Goal: Information Seeking & Learning: Learn about a topic

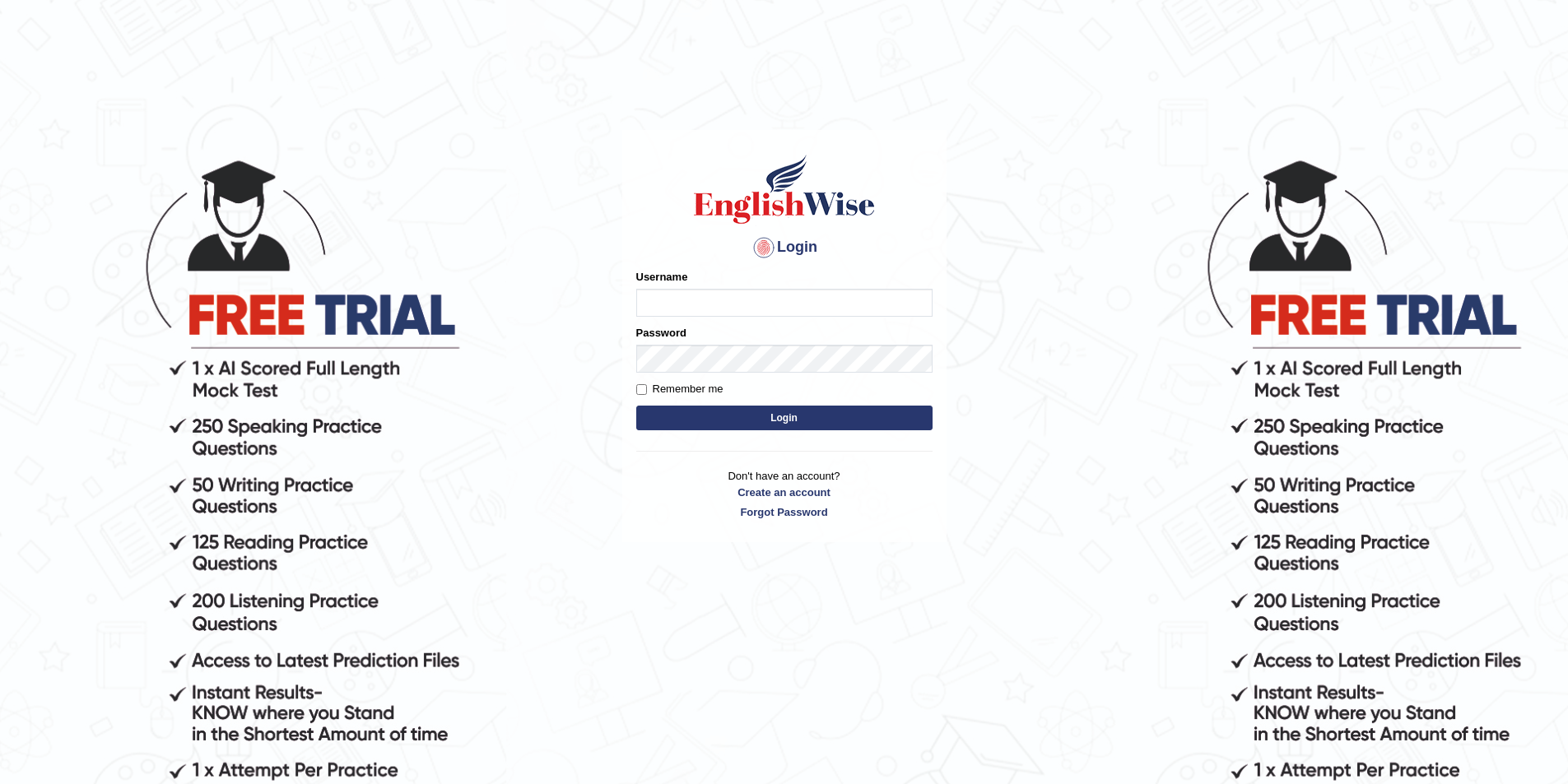
type input "rogialazim77"
click at [703, 411] on button "Login" at bounding box center [784, 418] width 296 height 25
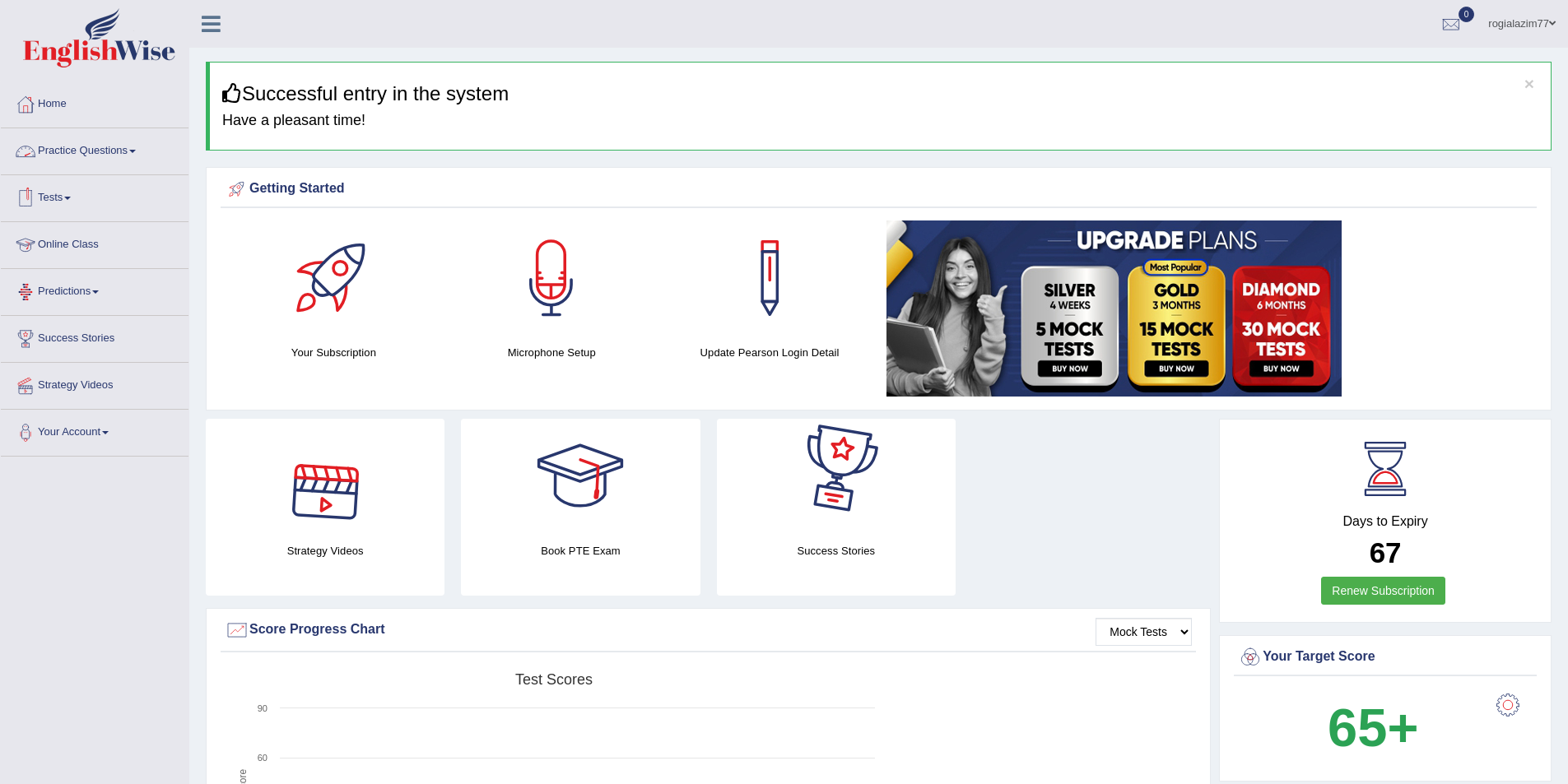
click at [136, 157] on link "Practice Questions" at bounding box center [95, 149] width 188 height 41
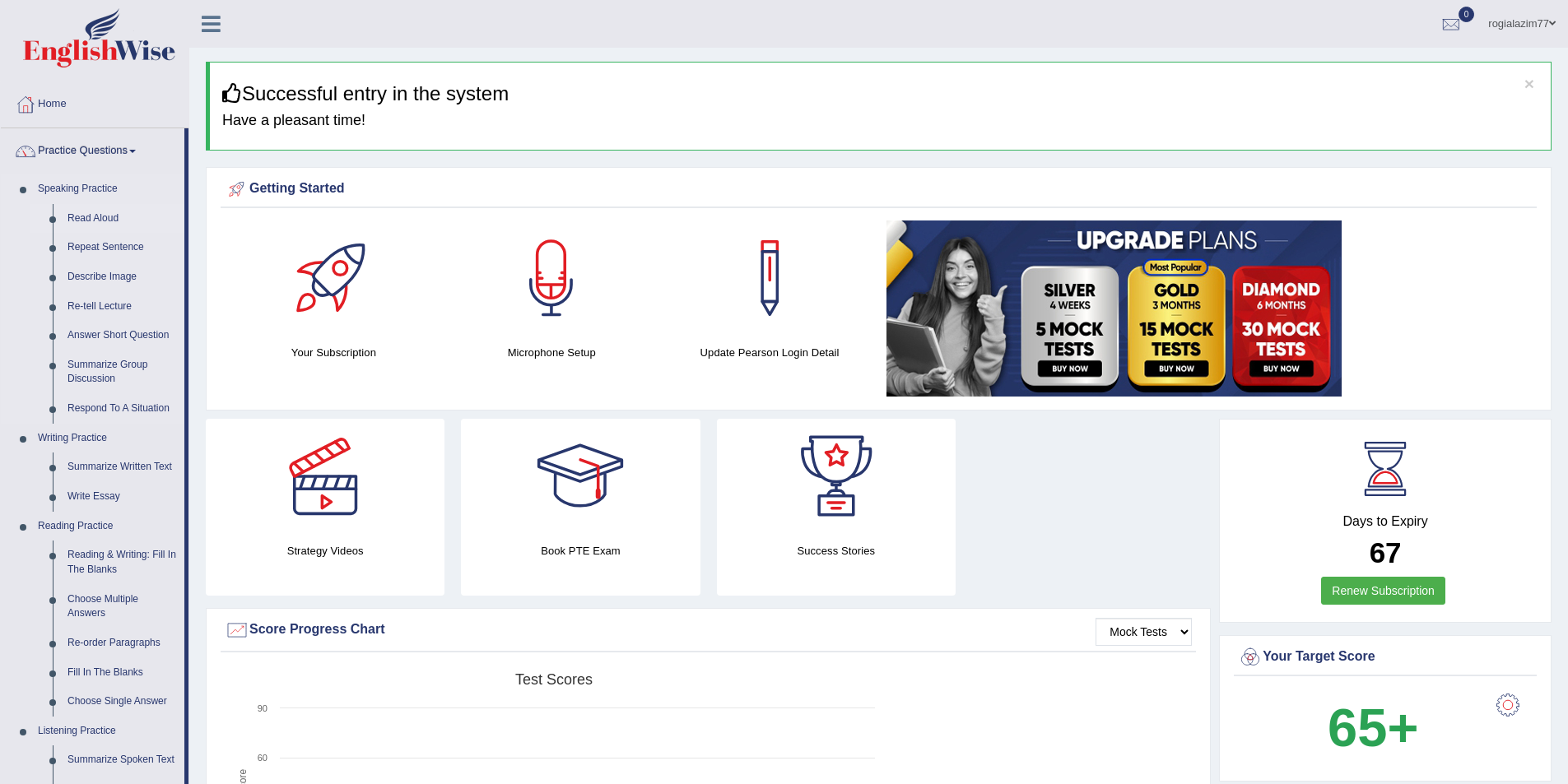
click at [94, 216] on link "Read Aloud" at bounding box center [122, 219] width 124 height 30
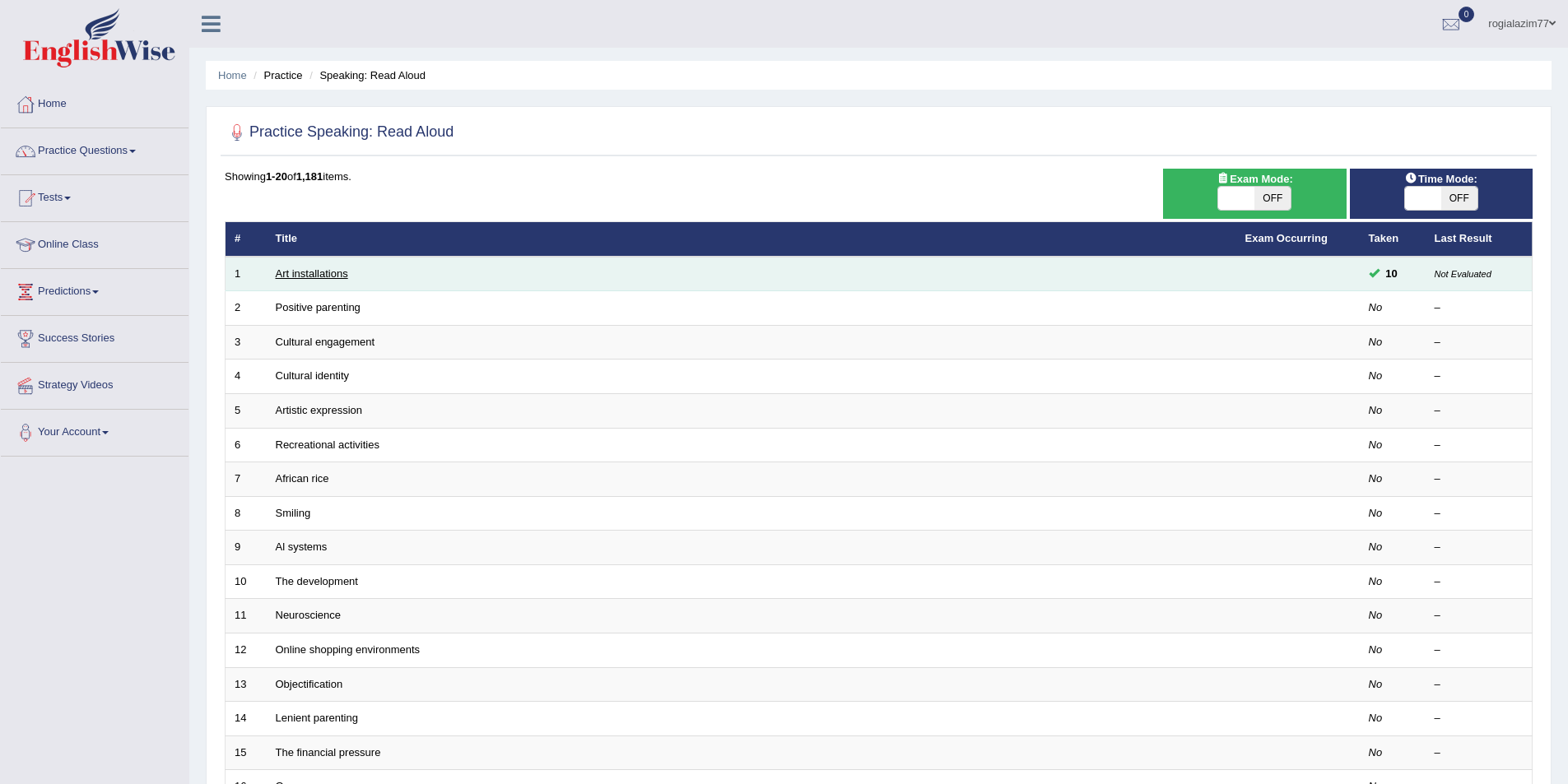
click at [307, 269] on link "Art installations" at bounding box center [312, 273] width 73 height 12
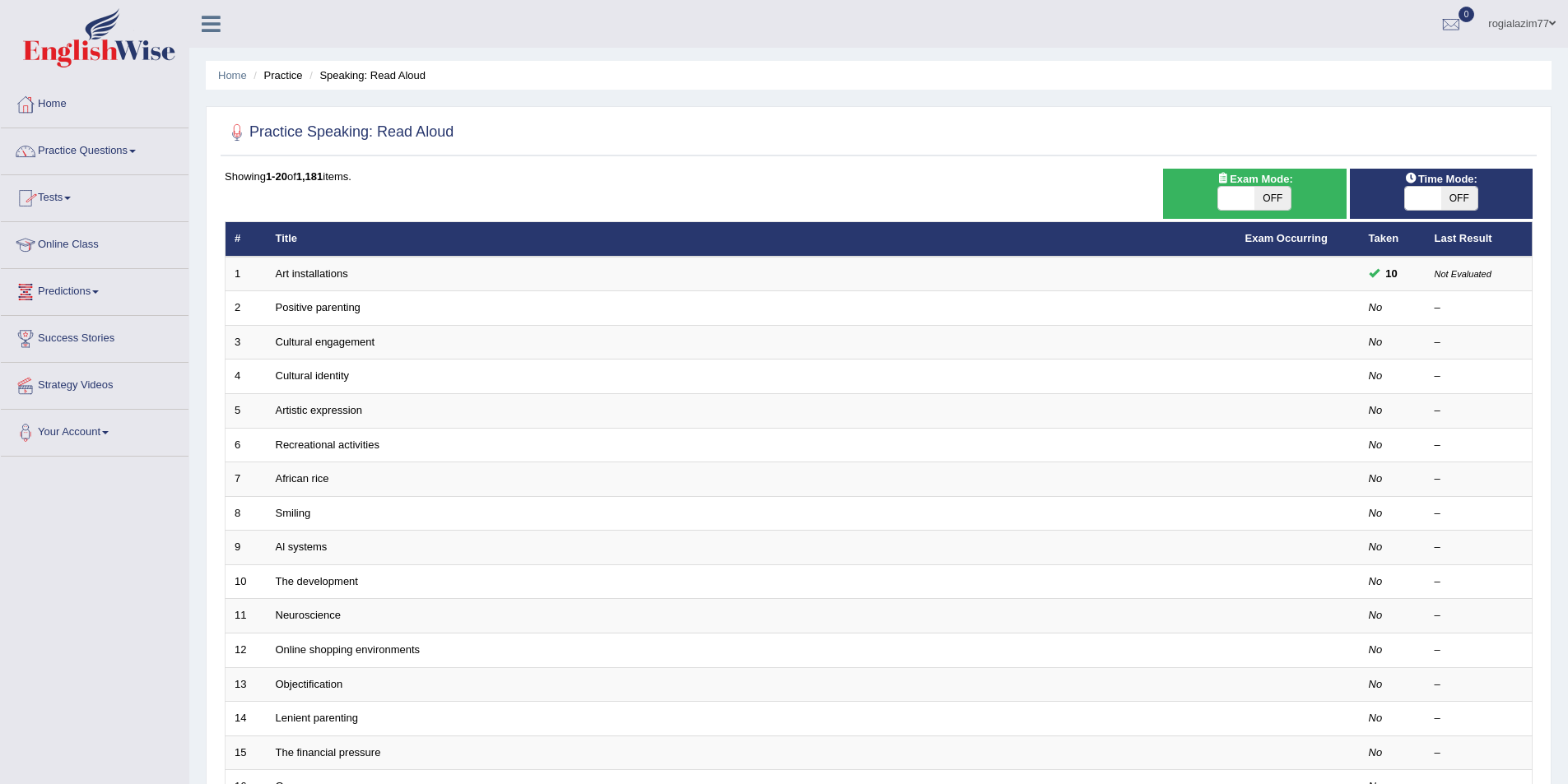
click at [137, 148] on link "Practice Questions" at bounding box center [95, 149] width 188 height 41
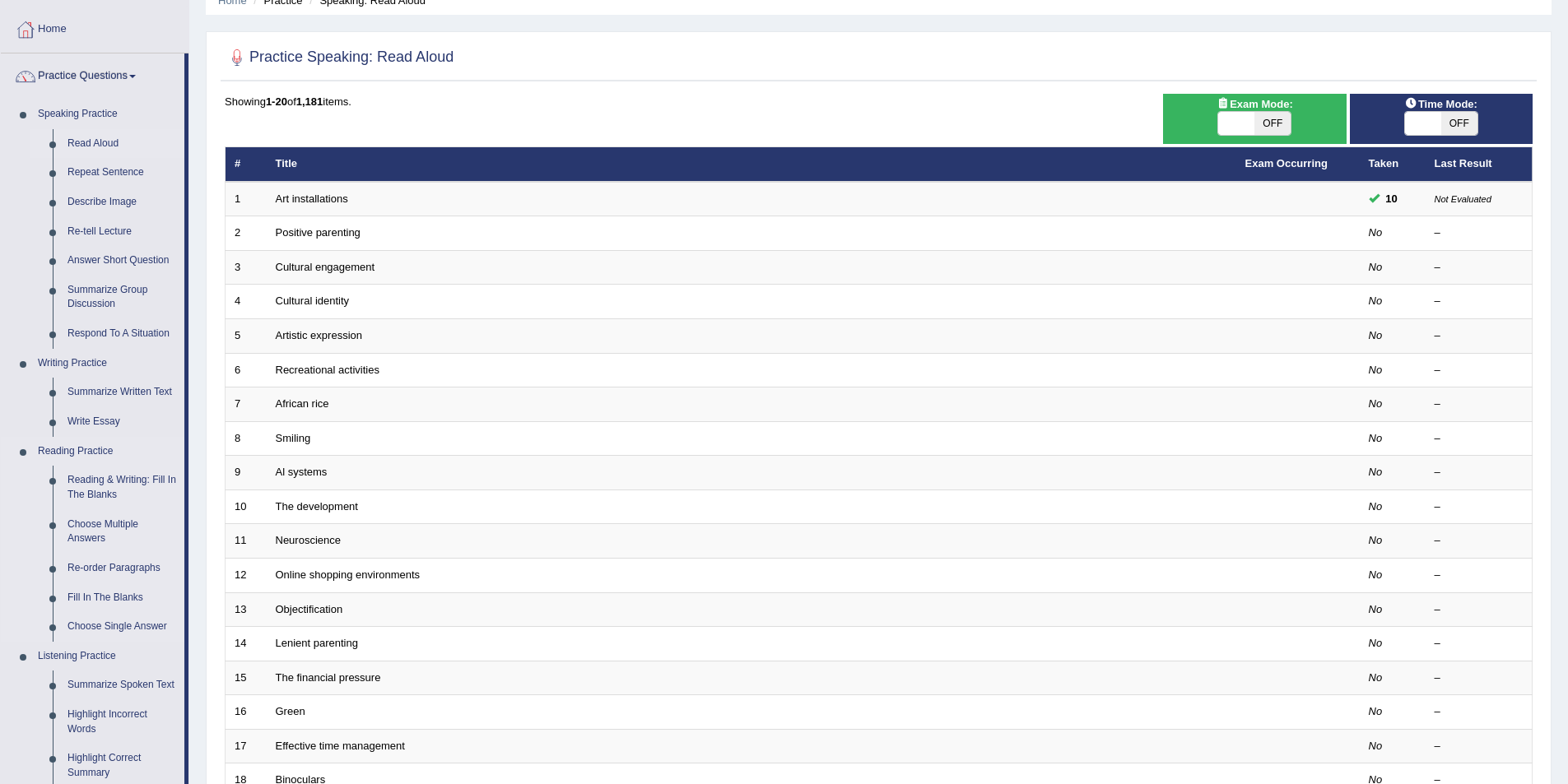
scroll to position [165, 0]
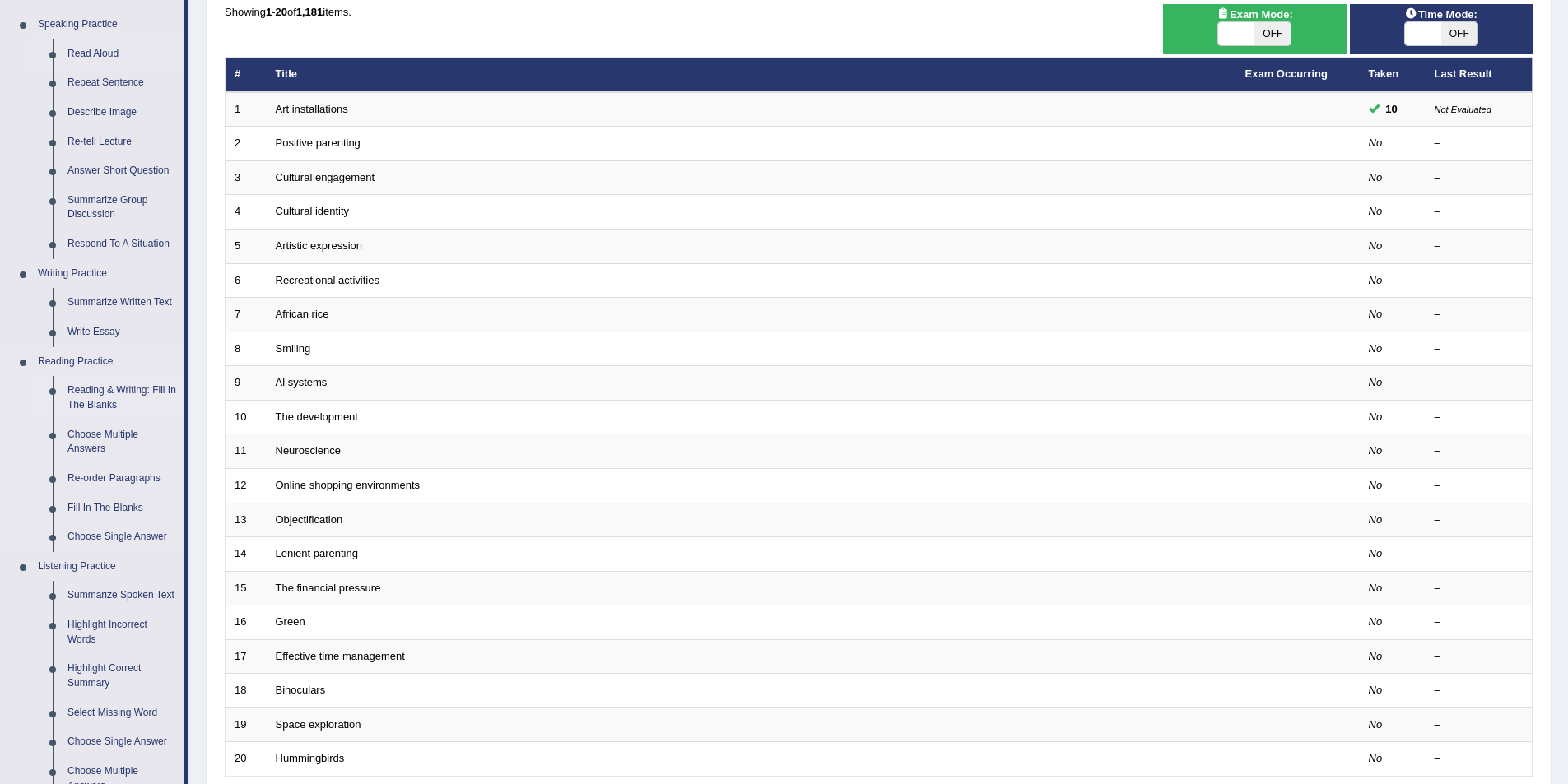
click at [115, 396] on link "Reading & Writing: Fill In The Blanks" at bounding box center [122, 397] width 124 height 44
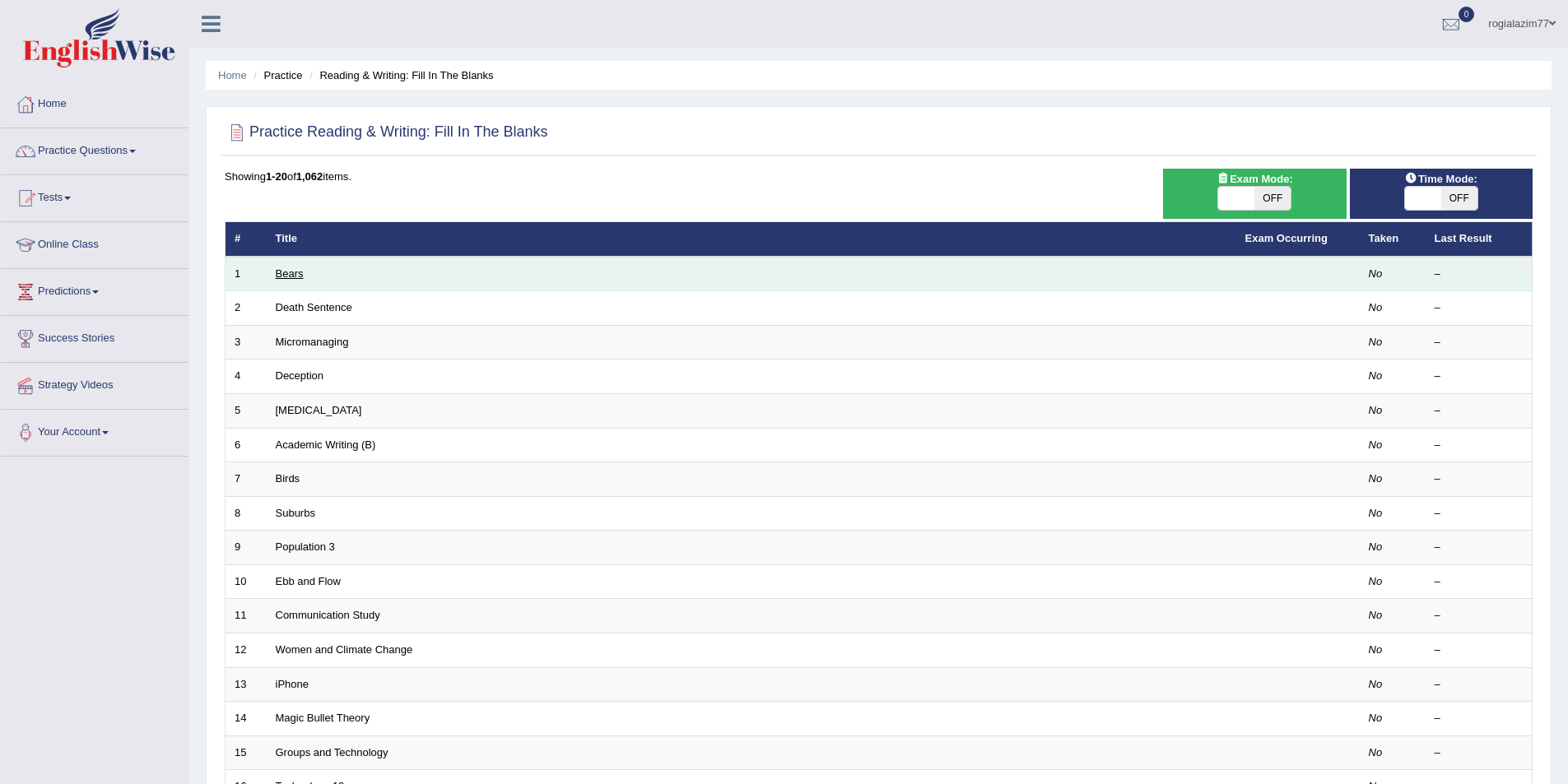
click at [295, 276] on link "Bears" at bounding box center [289, 273] width 28 height 12
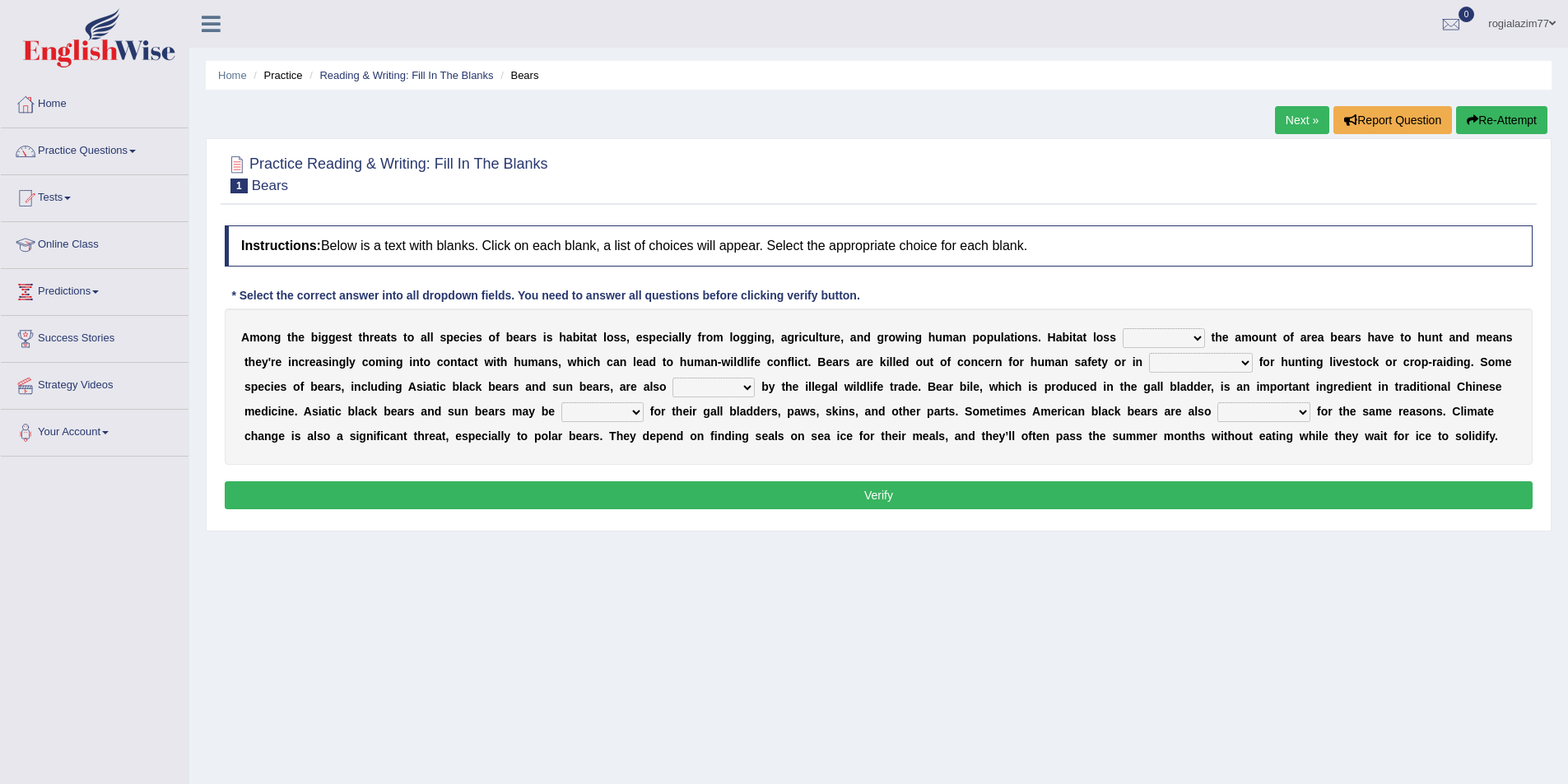
click at [1199, 340] on select "increases reduces complies interacts" at bounding box center [1164, 338] width 82 height 20
